Goal: Find specific page/section: Find specific page/section

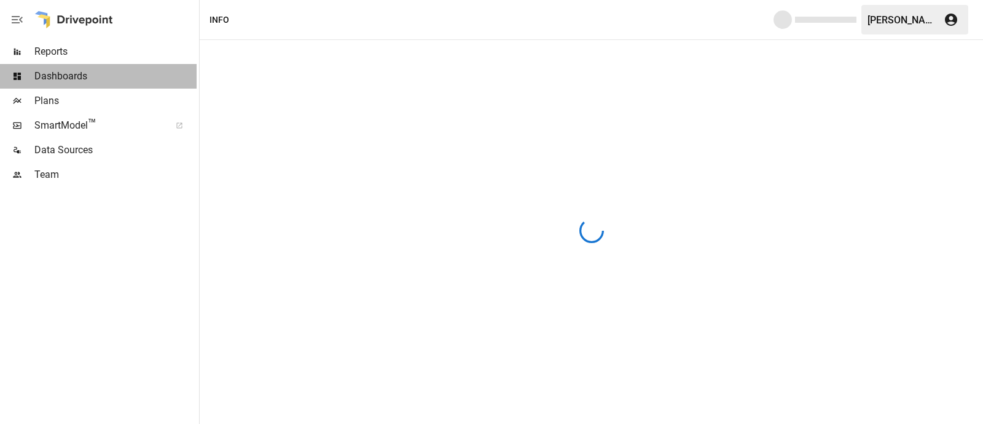
click at [53, 75] on span "Dashboards" at bounding box center [115, 76] width 162 height 15
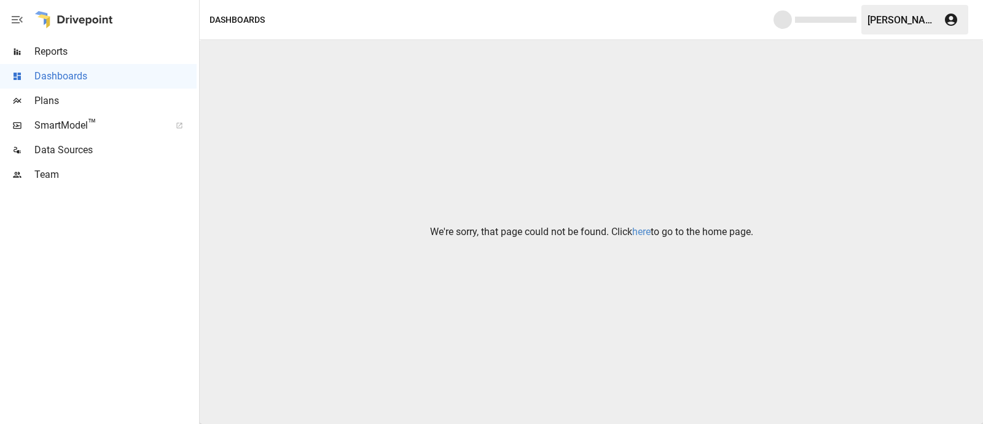
click at [645, 227] on link "here" at bounding box center [641, 232] width 18 height 12
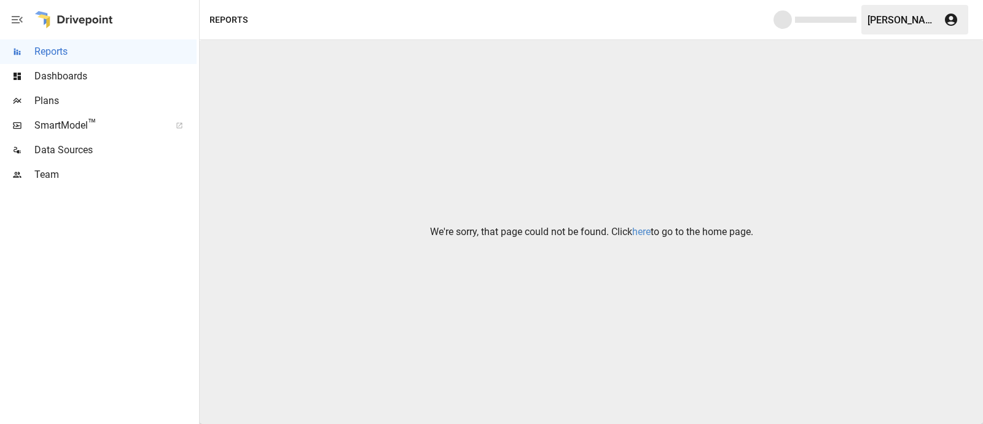
click at [637, 232] on link "here" at bounding box center [641, 232] width 18 height 12
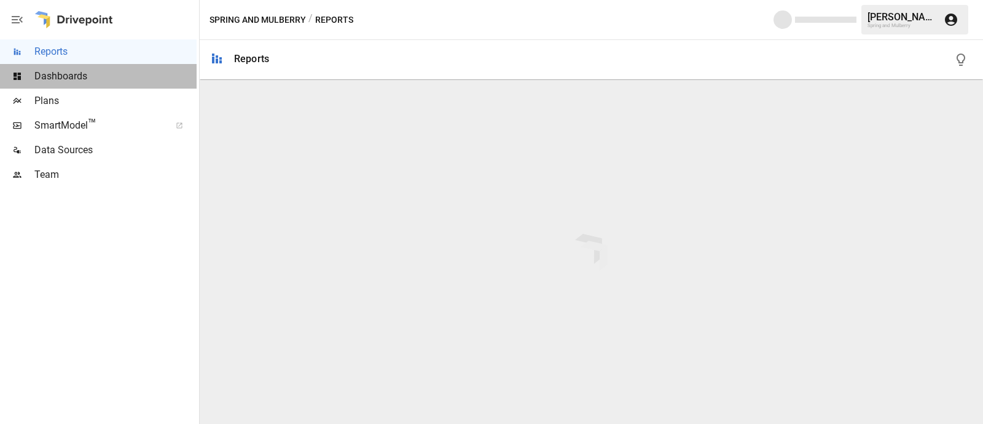
click at [39, 77] on span "Dashboards" at bounding box center [115, 76] width 162 height 15
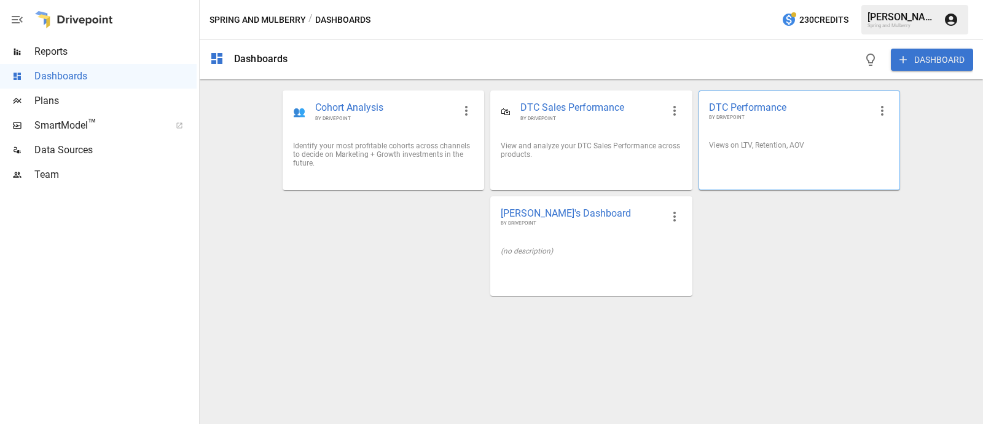
click at [762, 103] on span "DTC Performance" at bounding box center [789, 107] width 161 height 13
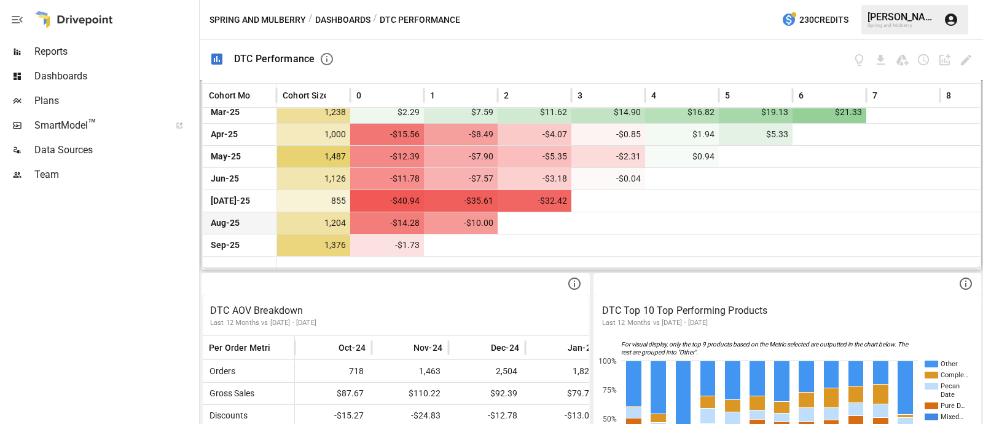
scroll to position [565, 0]
click at [333, 21] on button "Dashboards" at bounding box center [342, 19] width 55 height 15
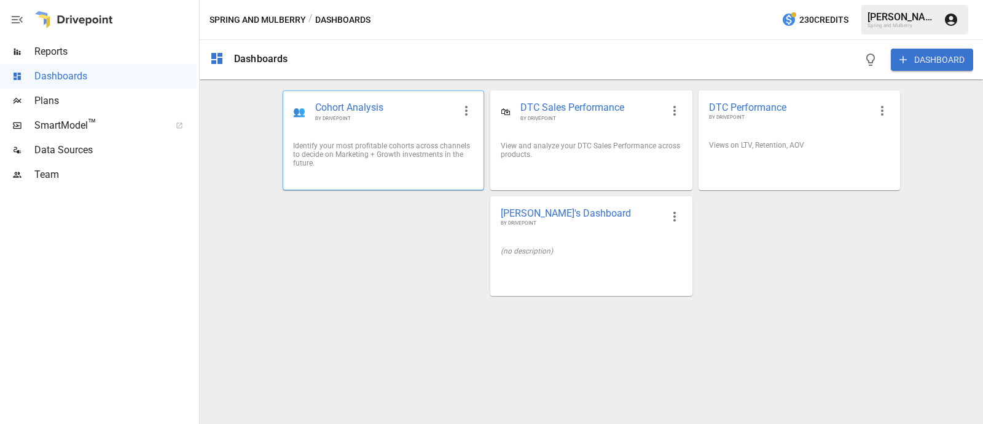
click at [359, 101] on span "Cohort Analysis" at bounding box center [384, 108] width 139 height 14
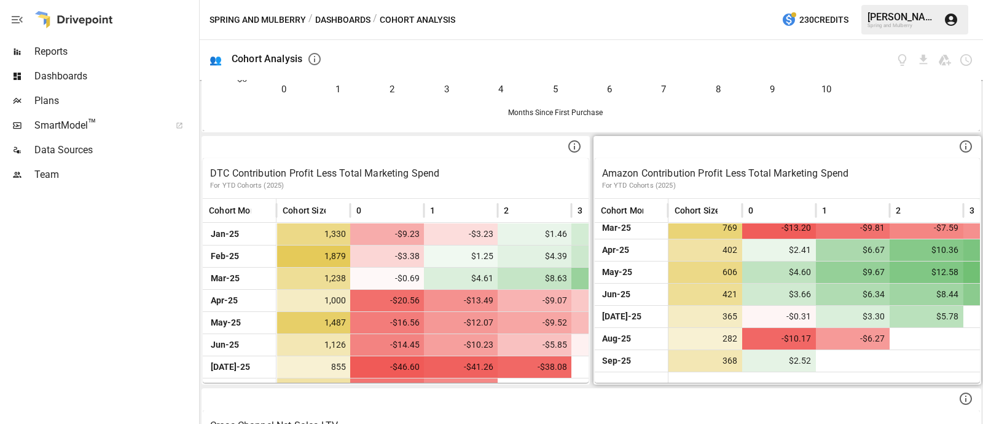
scroll to position [197, 0]
click at [959, 145] on icon at bounding box center [966, 147] width 15 height 15
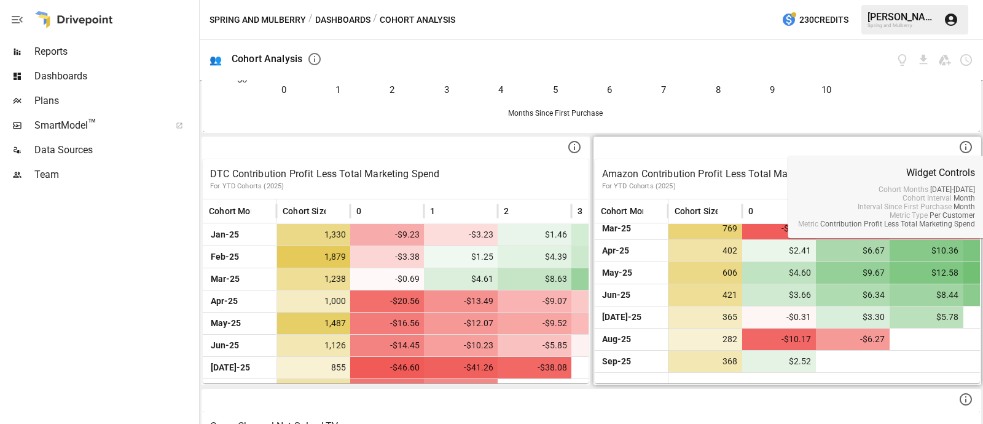
click at [744, 145] on div at bounding box center [788, 148] width 386 height 21
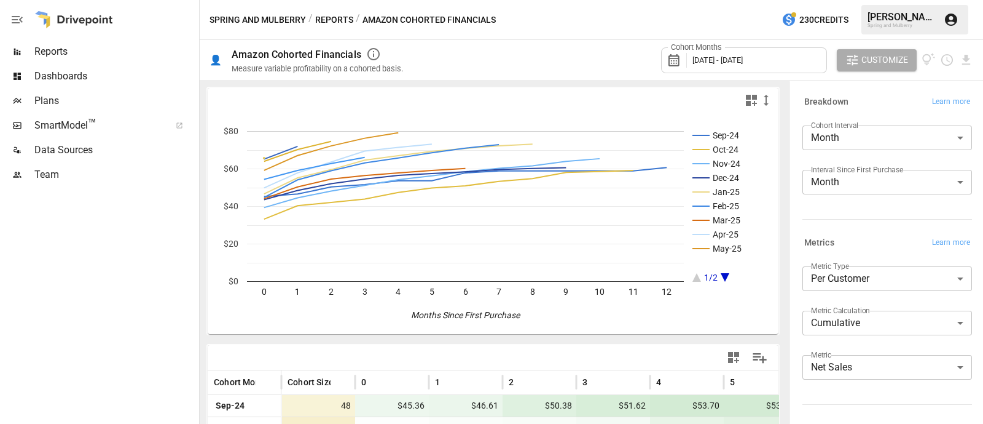
click at [334, 18] on button "Reports" at bounding box center [334, 19] width 38 height 15
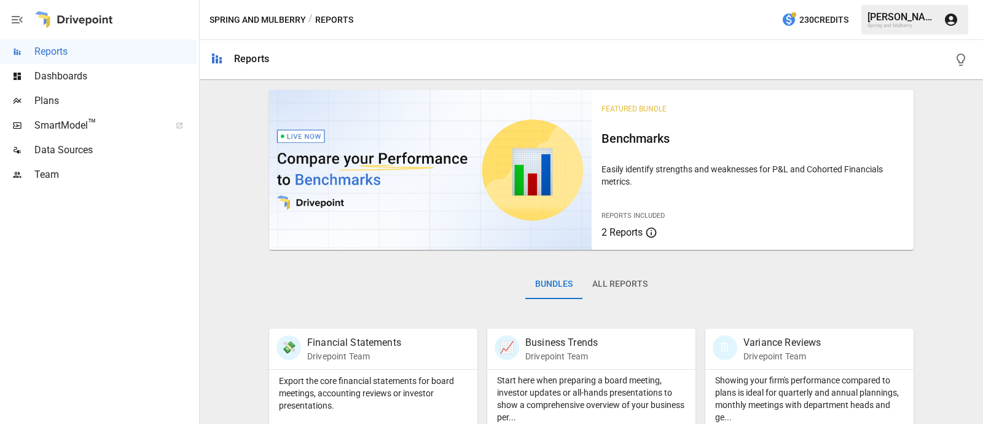
click at [262, 20] on button "Spring and Mulberry" at bounding box center [258, 19] width 97 height 15
click at [68, 77] on span "Dashboards" at bounding box center [115, 76] width 162 height 15
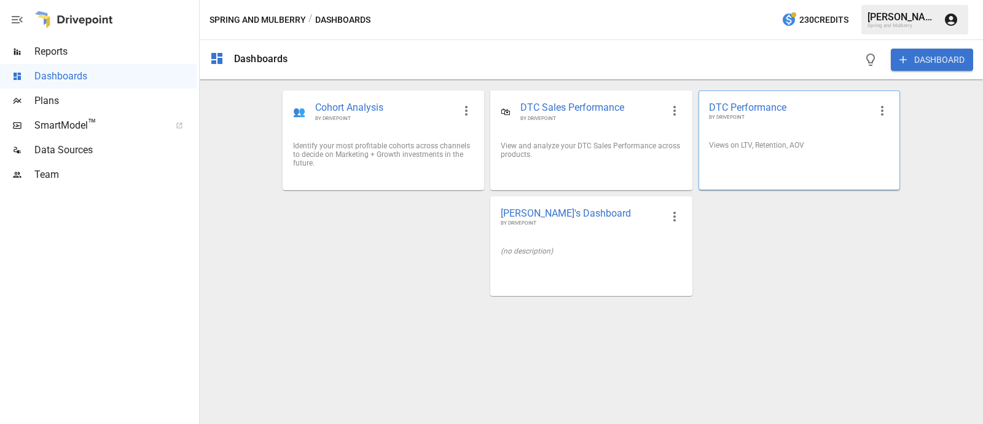
click at [757, 106] on span "DTC Performance" at bounding box center [789, 107] width 161 height 13
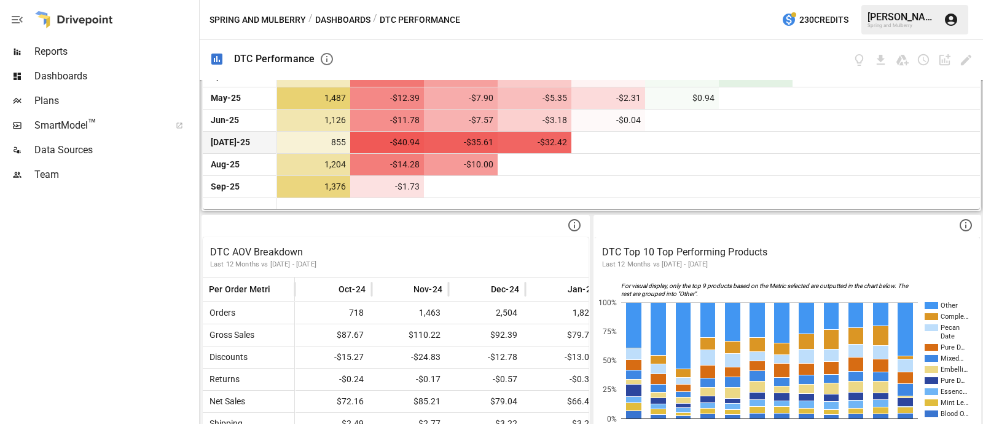
scroll to position [624, 0]
